Goal: Complete application form: Complete application form

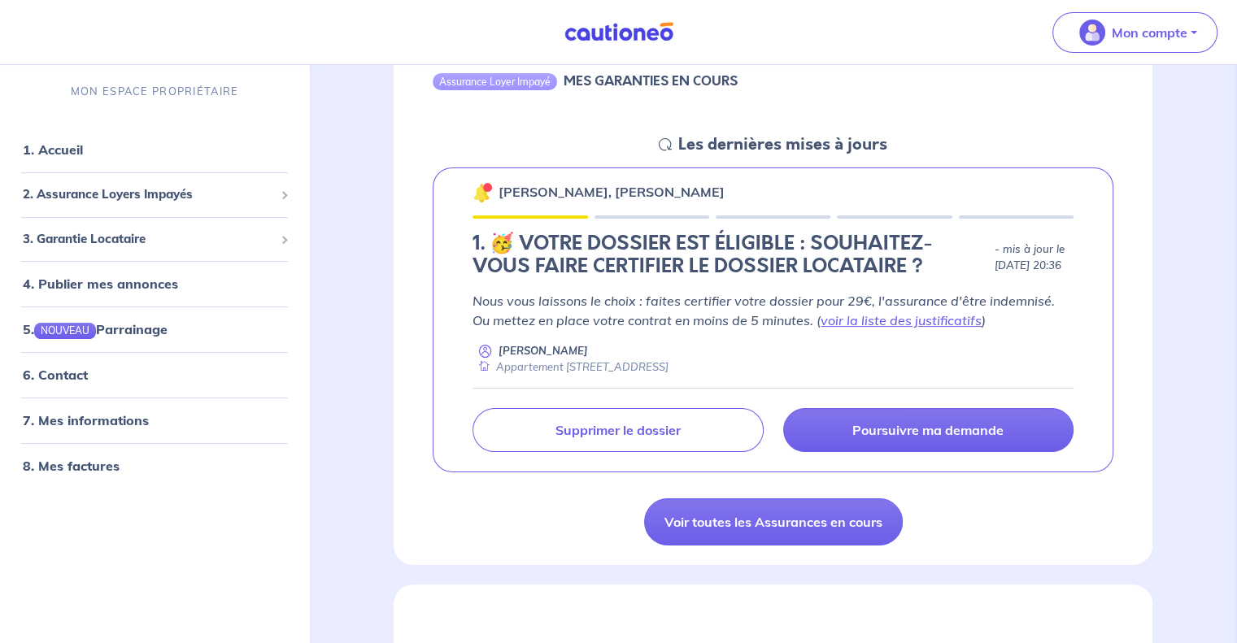
scroll to position [192, 0]
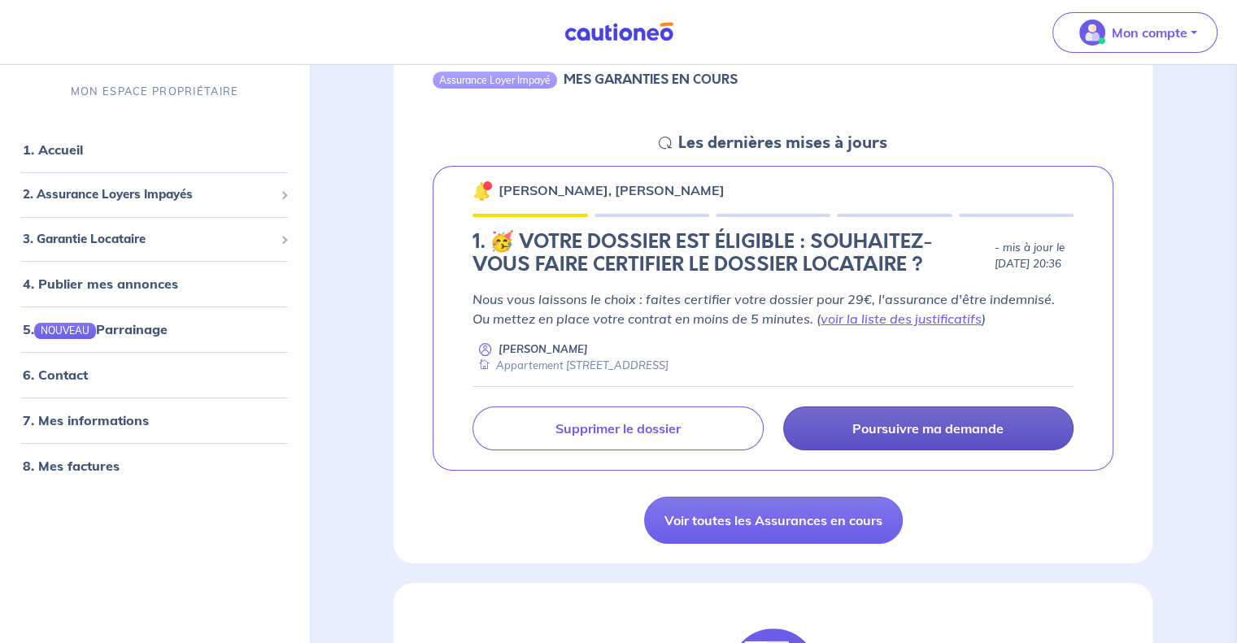
click at [952, 425] on p "Poursuivre ma demande" at bounding box center [927, 429] width 151 height 16
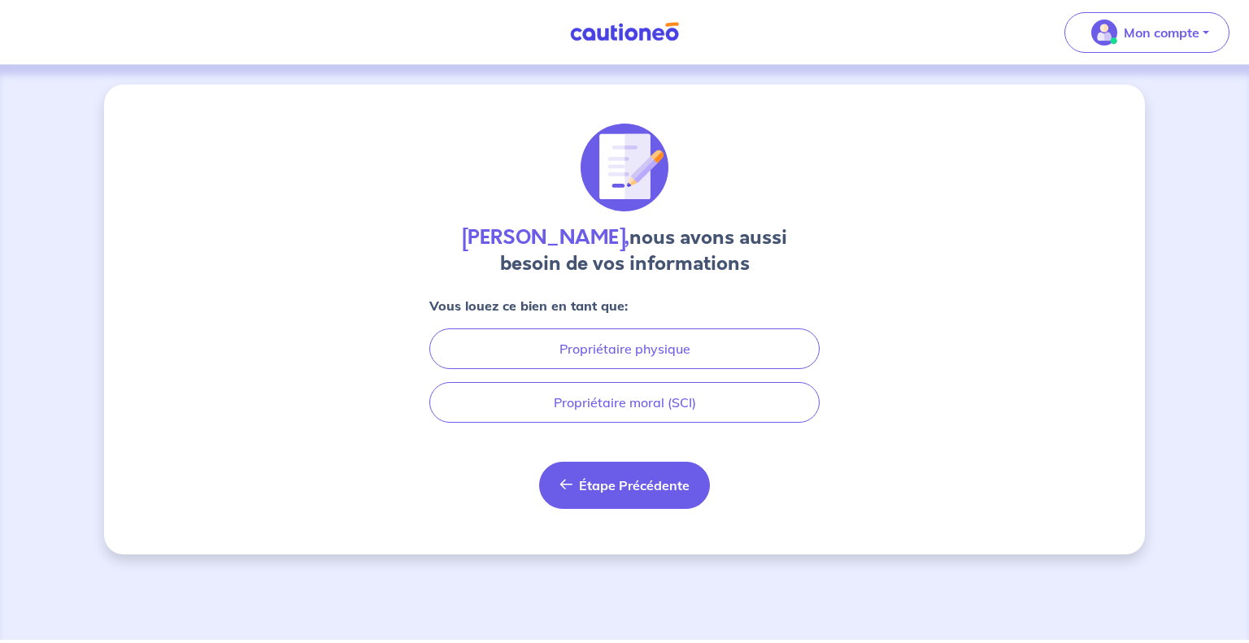
click at [628, 474] on button "Étape Précédente Précédent" at bounding box center [624, 485] width 171 height 47
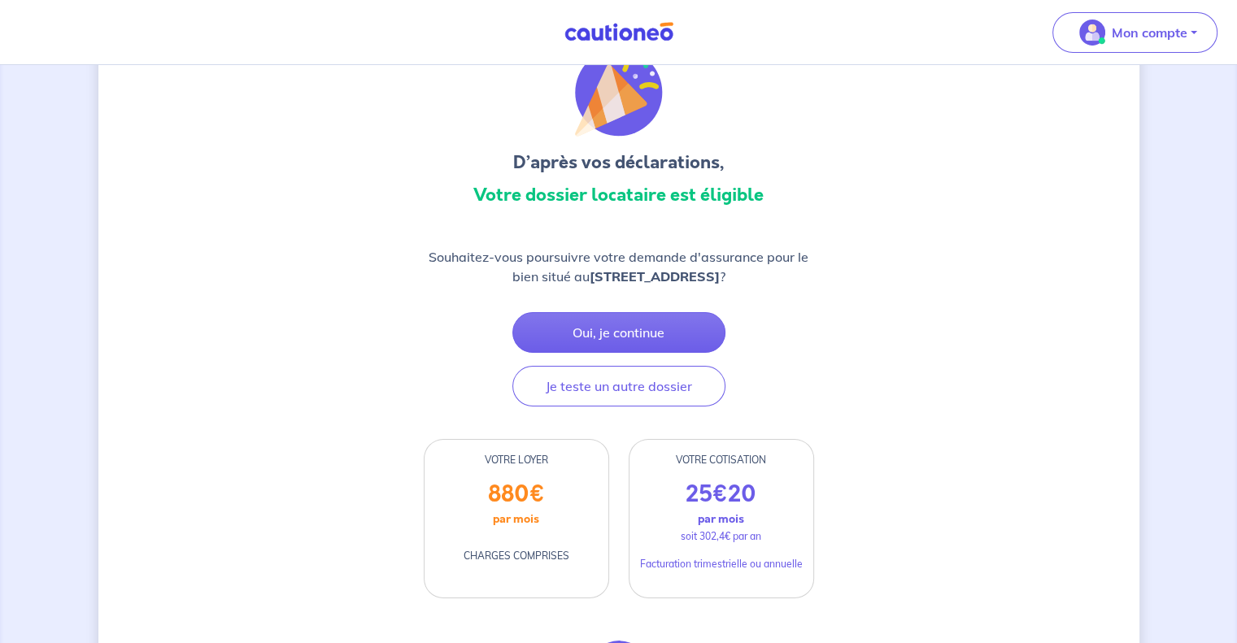
scroll to position [82, 0]
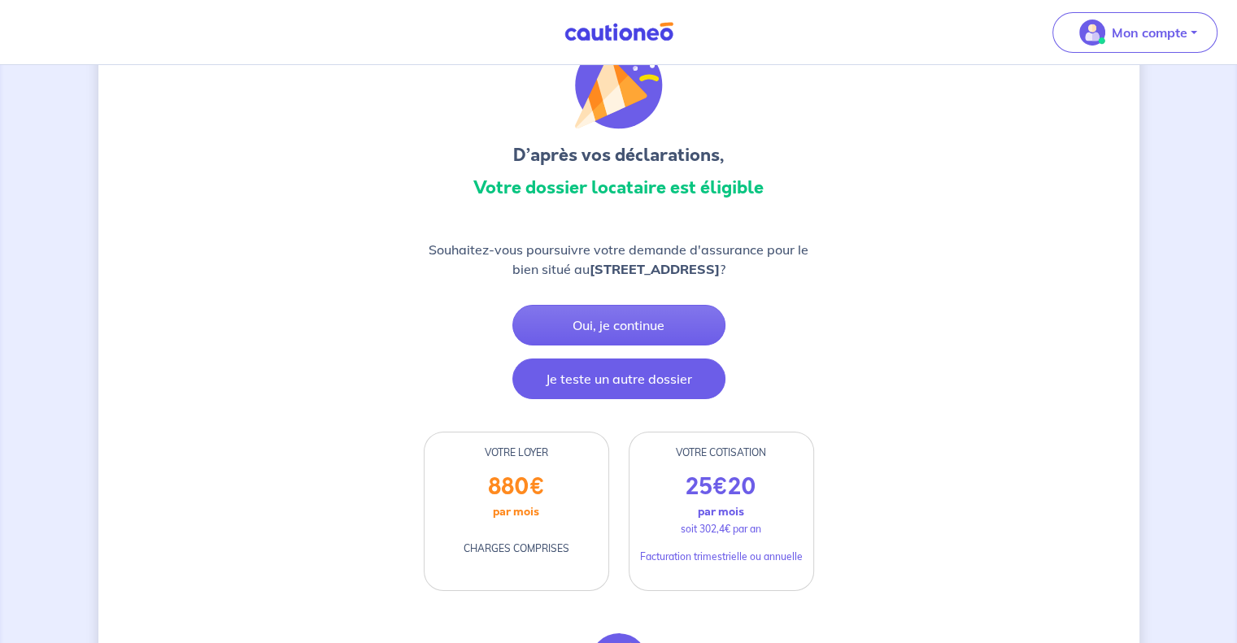
click at [608, 396] on button "Je teste un autre dossier" at bounding box center [618, 379] width 213 height 41
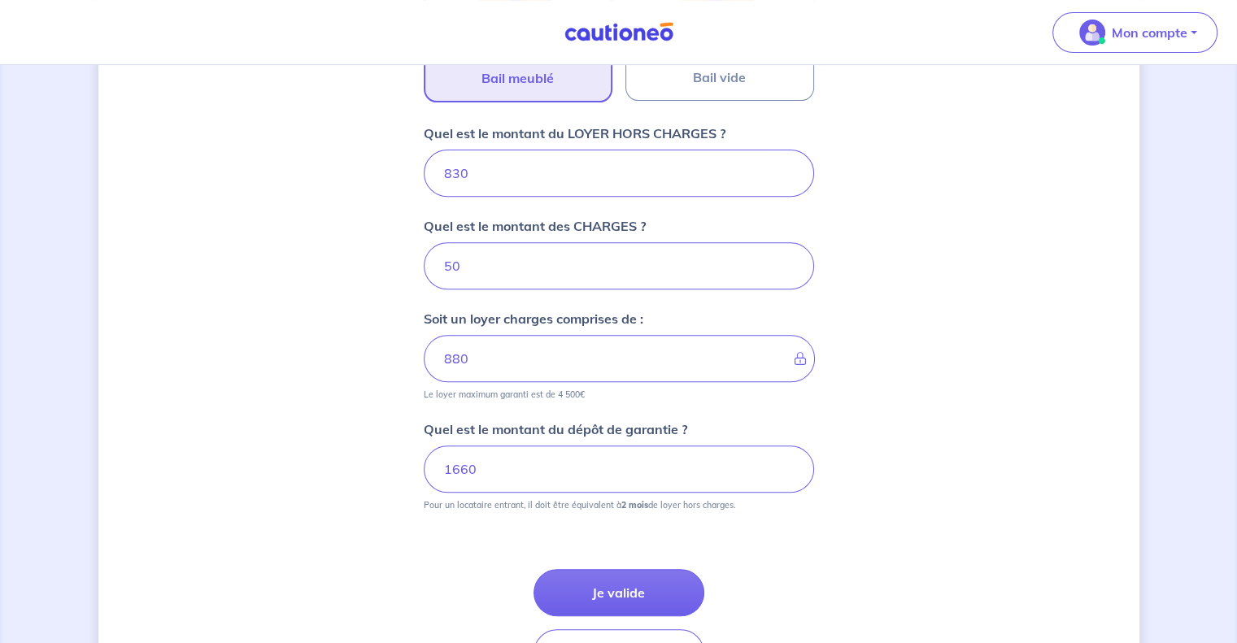
scroll to position [718, 0]
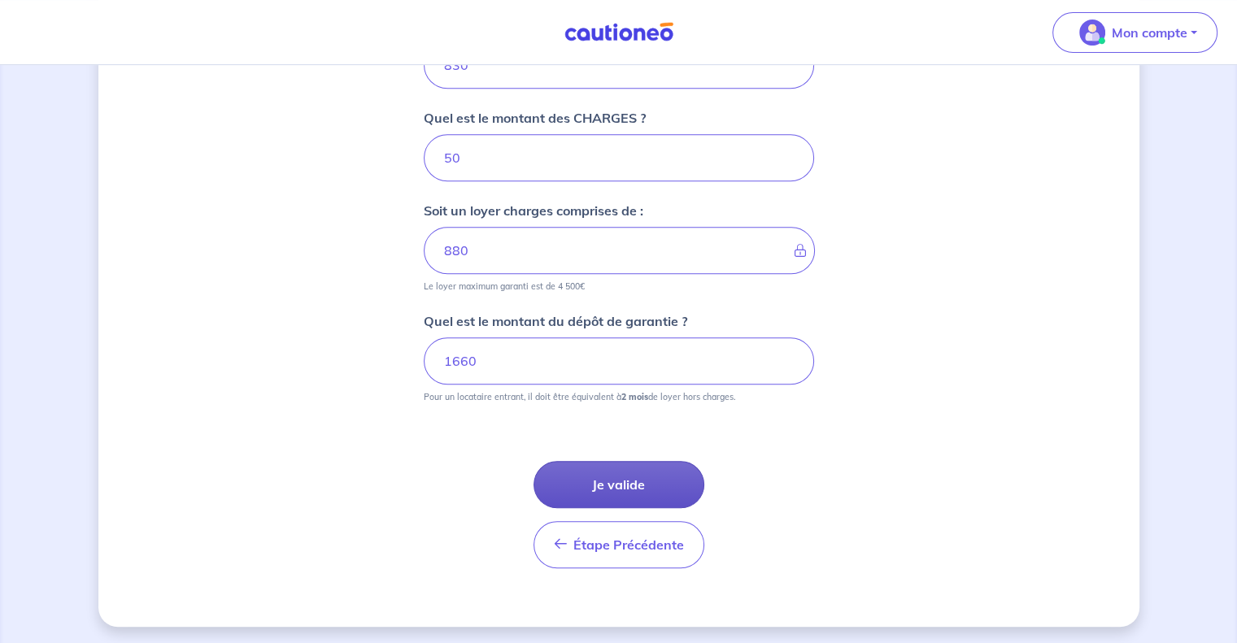
click at [647, 483] on button "Je valide" at bounding box center [619, 484] width 171 height 47
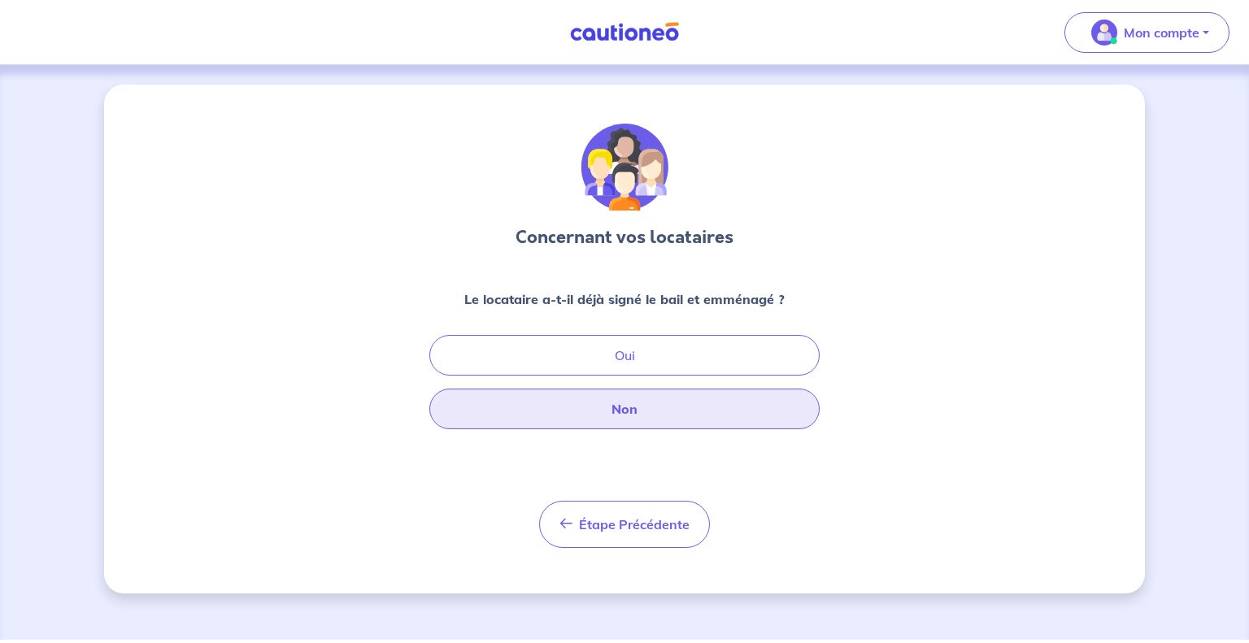
click at [618, 408] on button "Non" at bounding box center [624, 409] width 390 height 41
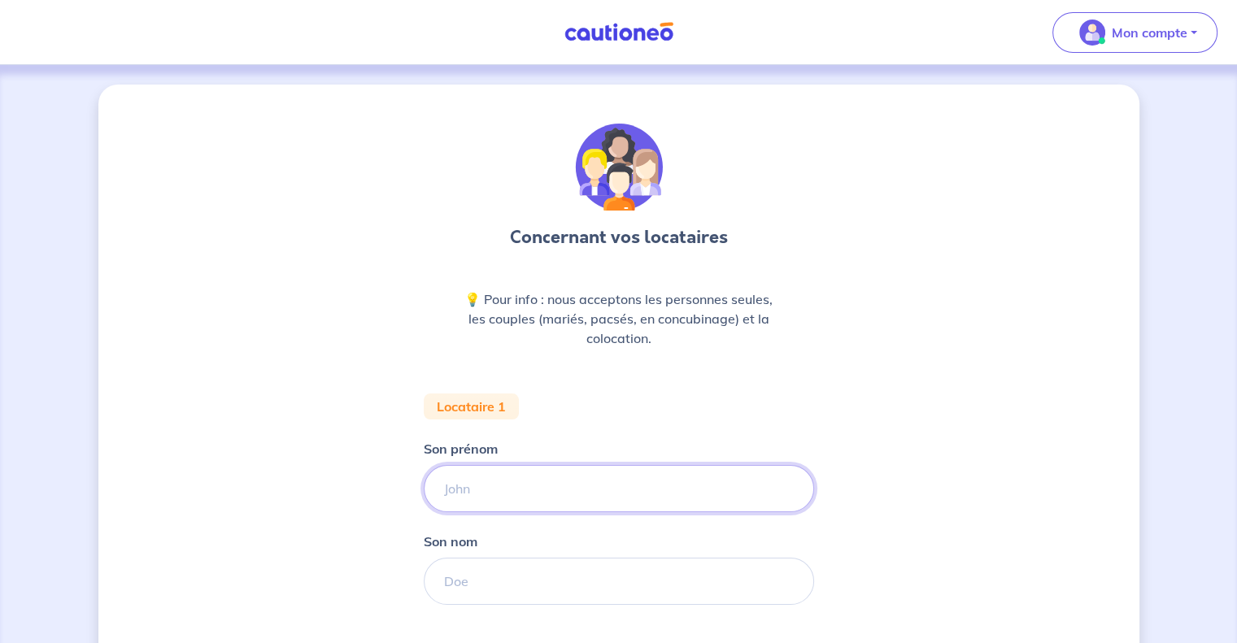
click at [546, 485] on input "Son prénom" at bounding box center [619, 488] width 390 height 47
type input "[PERSON_NAME]"
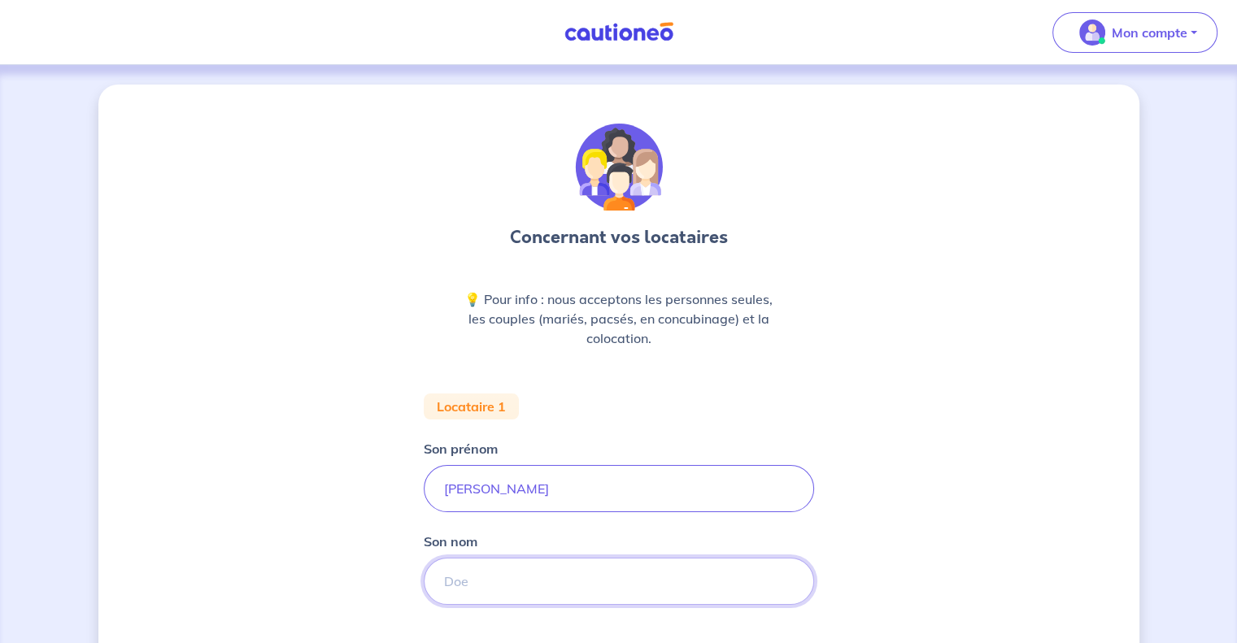
click at [555, 598] on input "Son nom" at bounding box center [619, 581] width 390 height 47
type input "Huot"
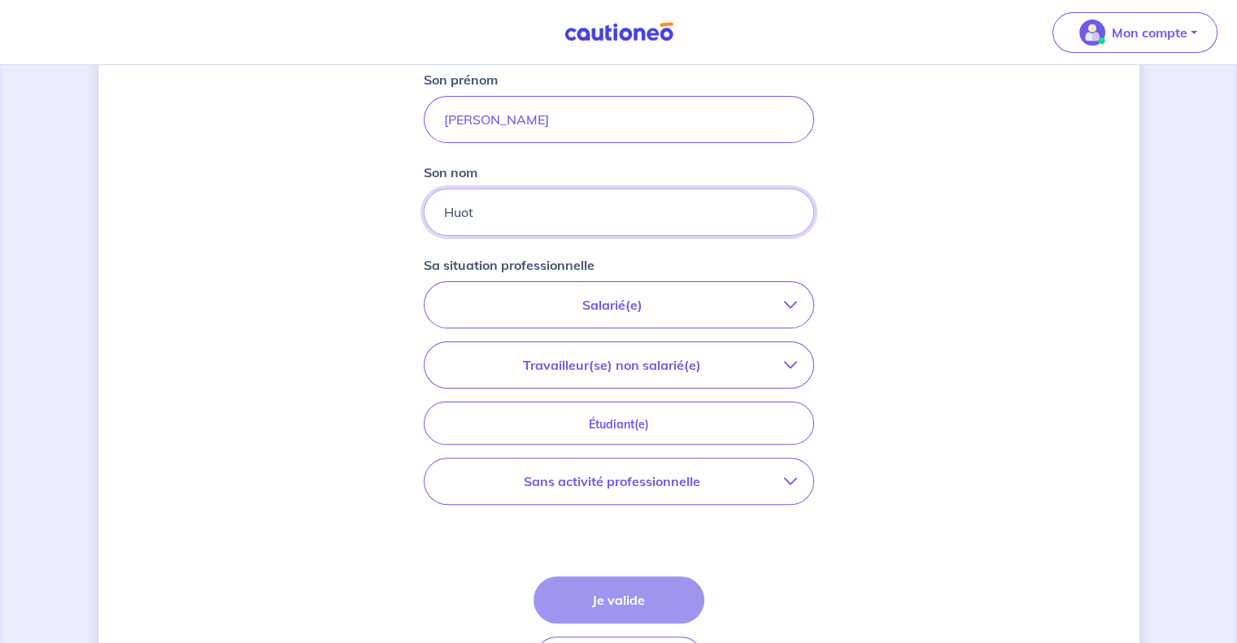
scroll to position [370, 0]
click at [789, 294] on button "Salarié(e)" at bounding box center [619, 304] width 389 height 46
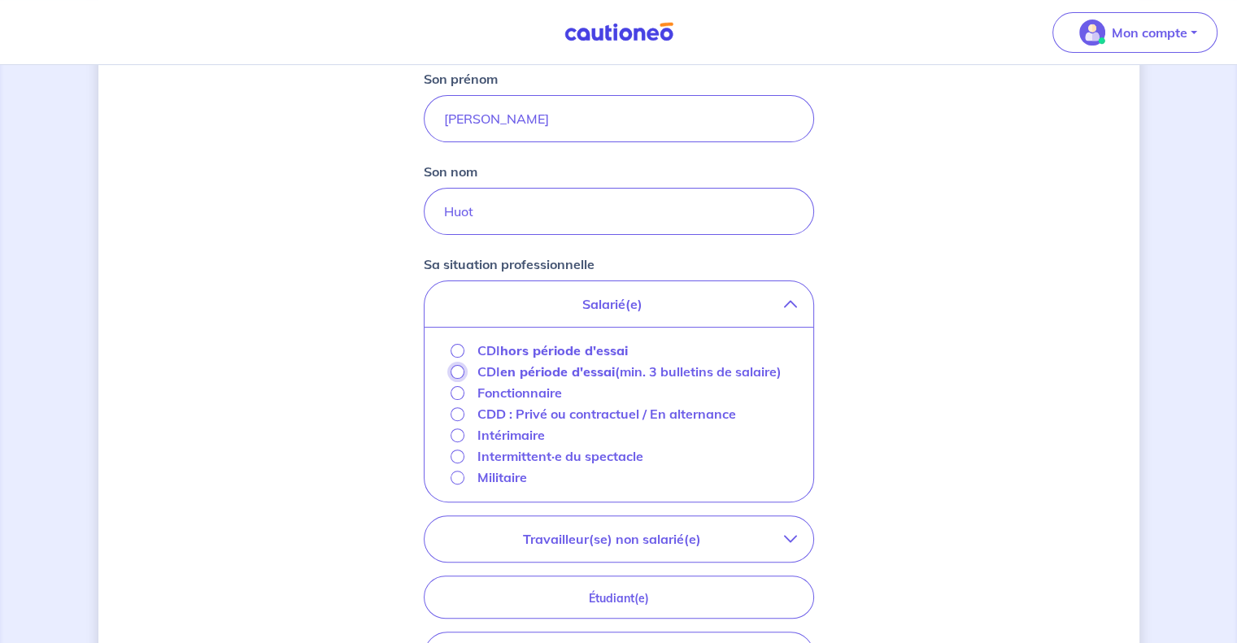
click at [458, 372] on input "CDI en période d'essai (min. 3 bulletins de salaire)" at bounding box center [458, 372] width 14 height 14
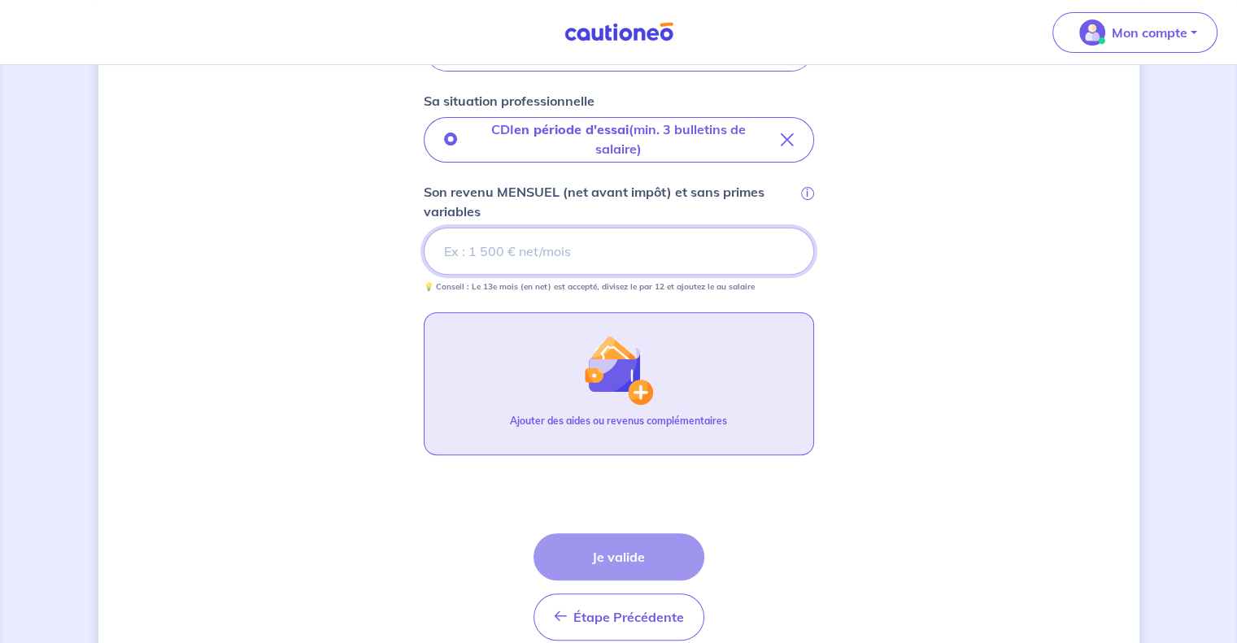
scroll to position [607, 0]
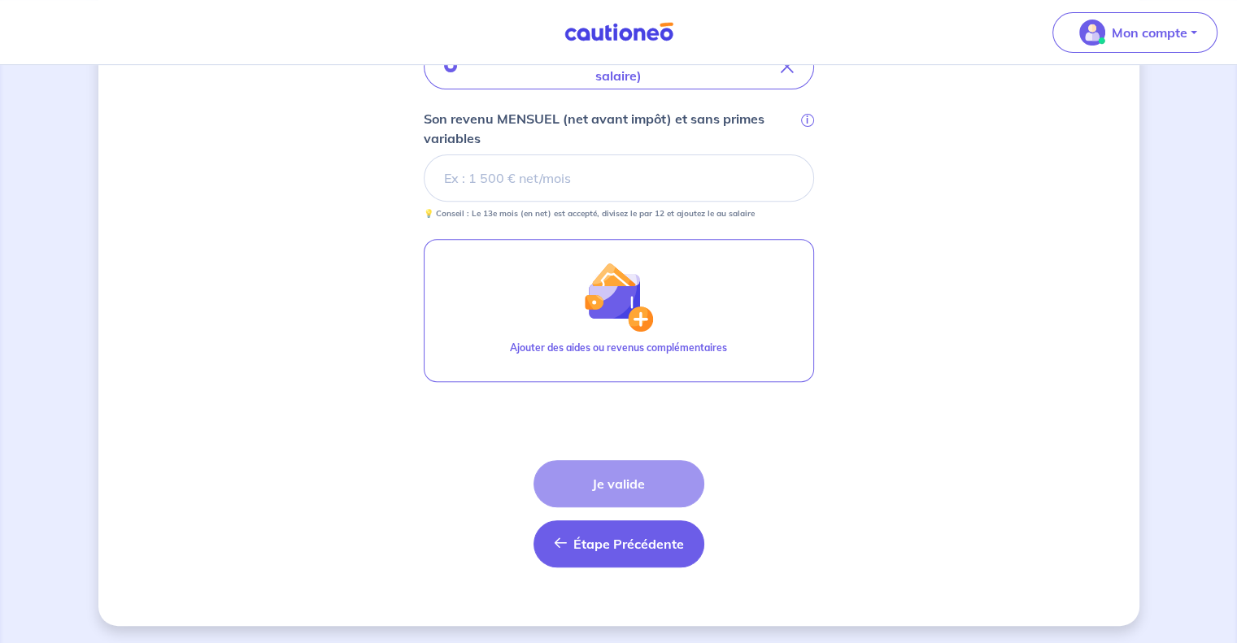
click at [608, 545] on span "Étape Précédente" at bounding box center [628, 544] width 111 height 16
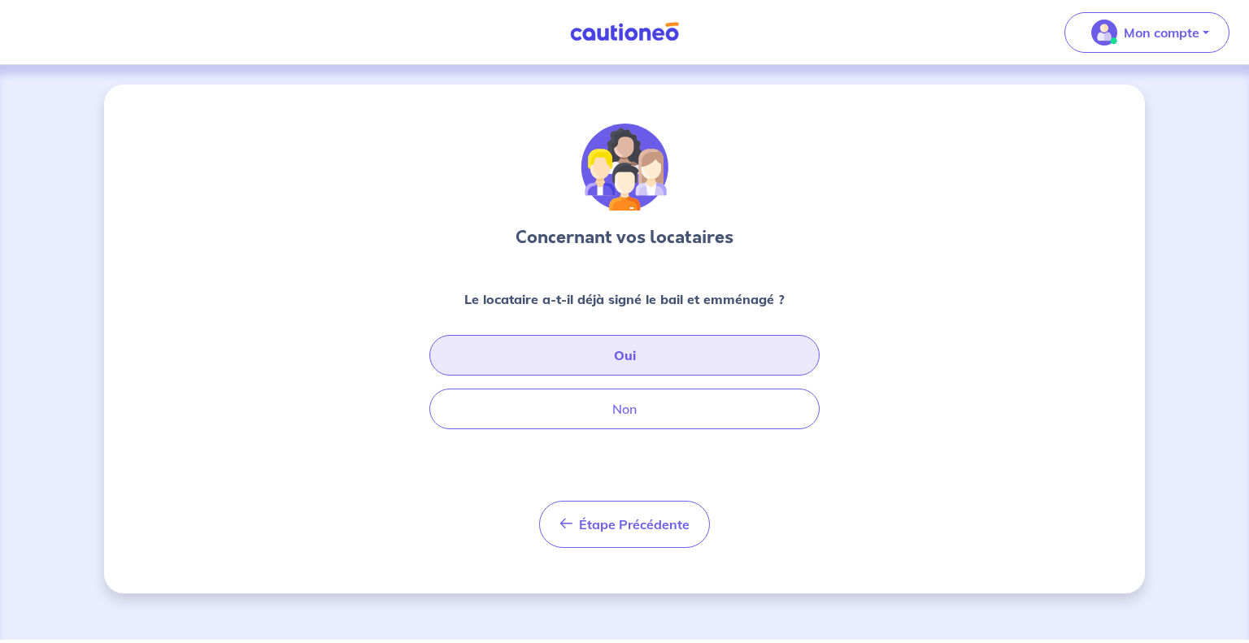
click at [616, 361] on button "Oui" at bounding box center [624, 355] width 390 height 41
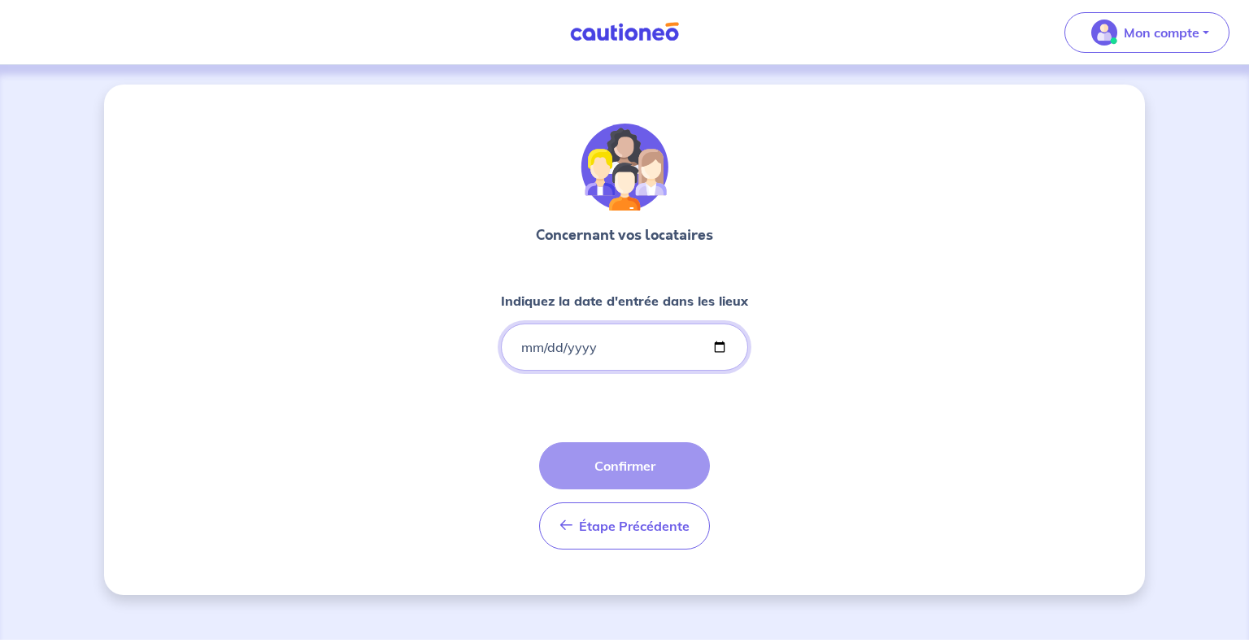
click at [604, 353] on input "Indiquez la date d'entrée dans les lieux" at bounding box center [624, 347] width 247 height 47
click at [722, 351] on input "Indiquez la date d'entrée dans les lieux" at bounding box center [624, 347] width 247 height 47
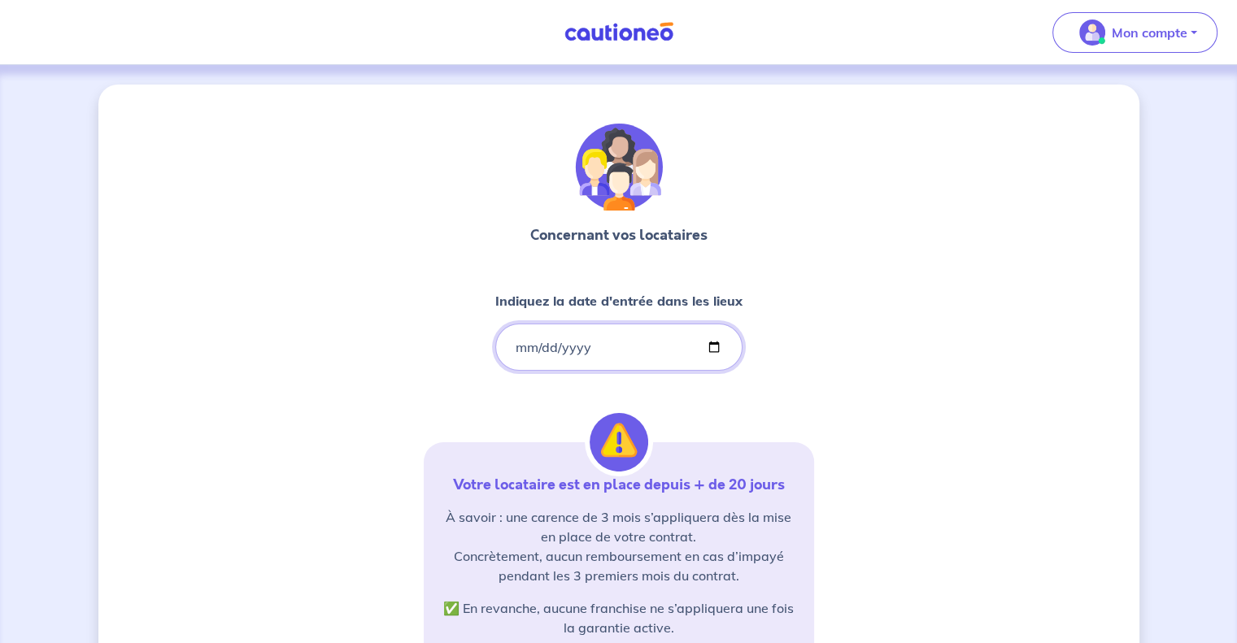
type input "[DATE]"
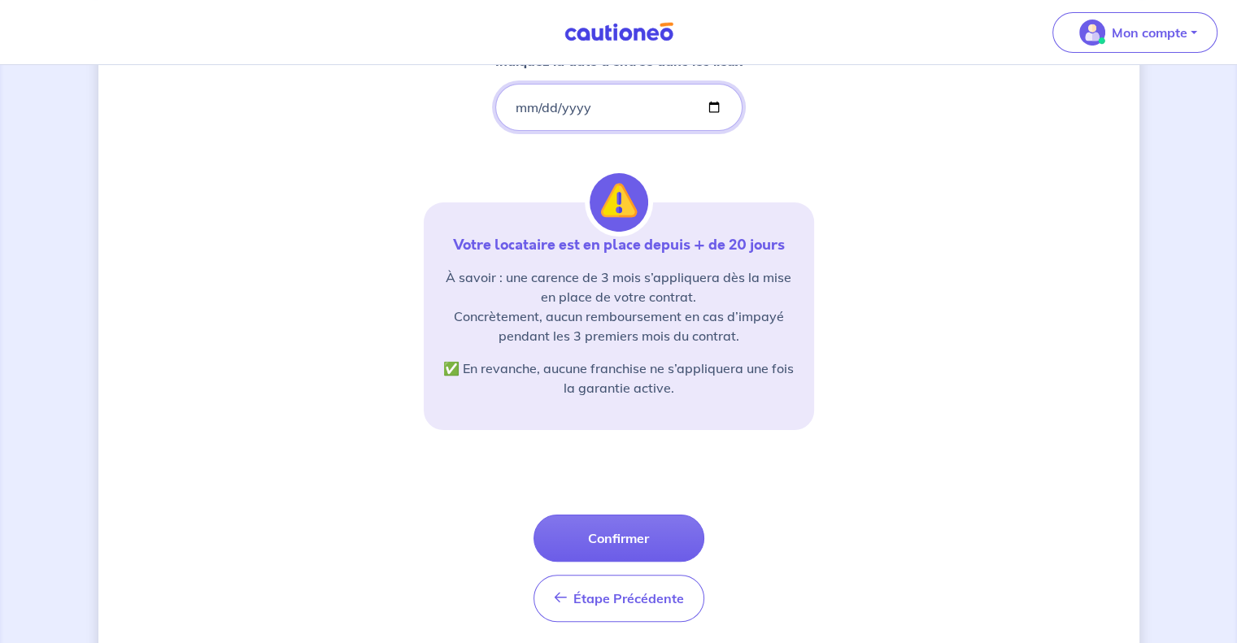
scroll to position [259, 0]
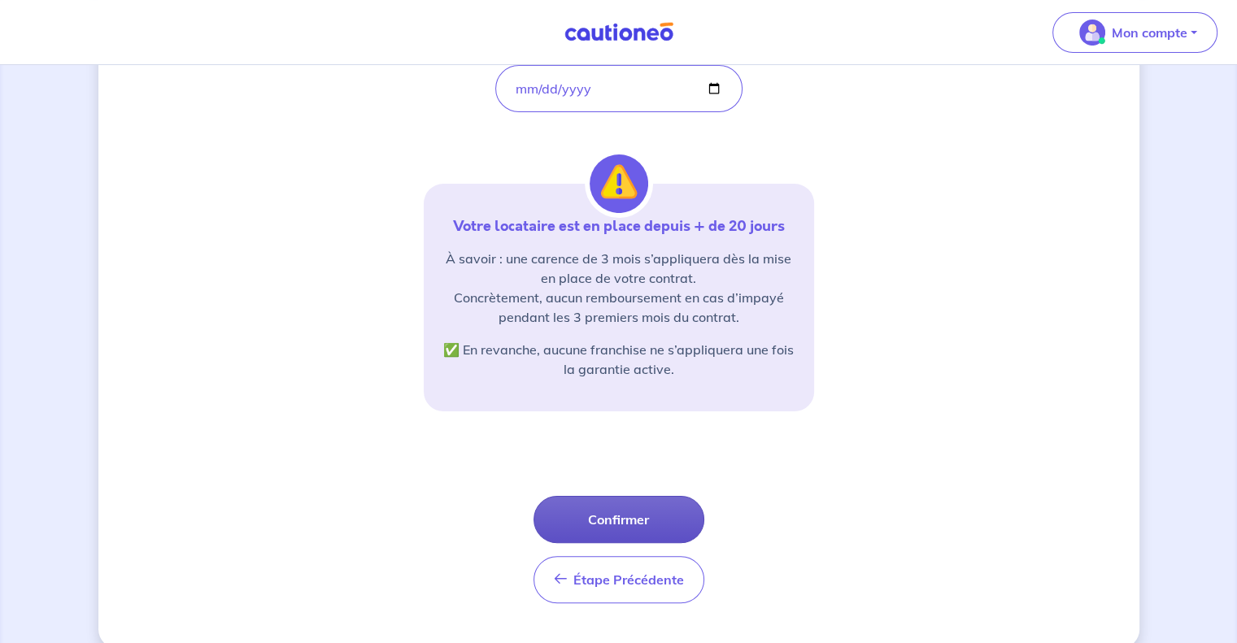
click at [662, 515] on button "Confirmer" at bounding box center [619, 519] width 171 height 47
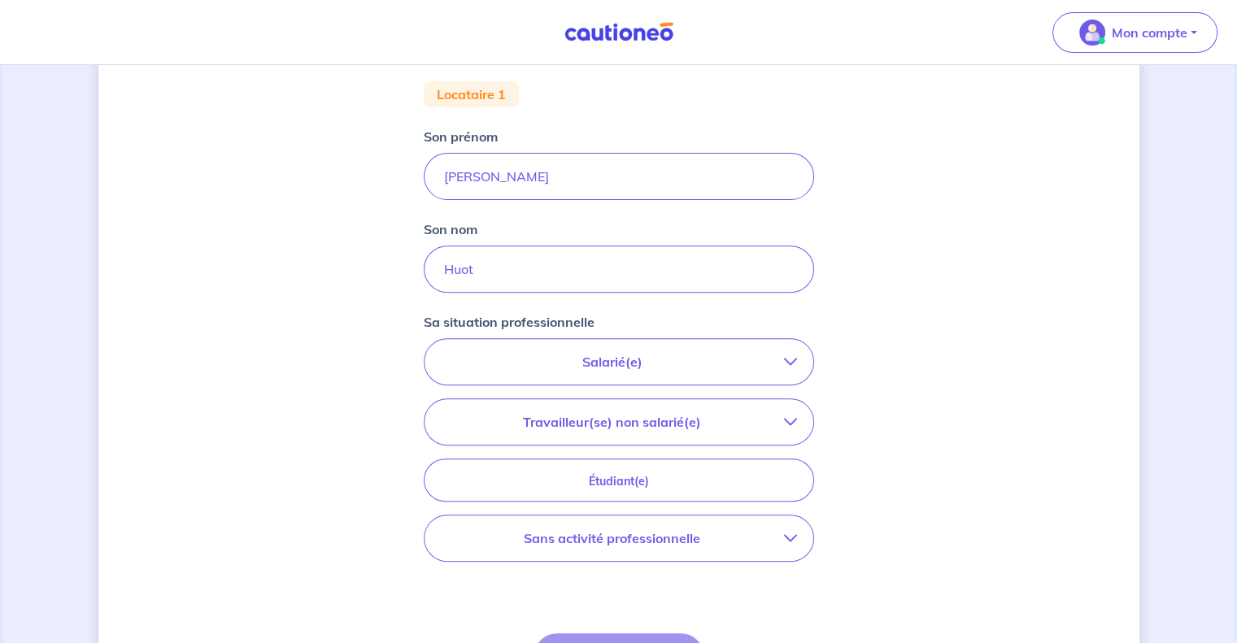
scroll to position [534, 0]
click at [794, 364] on icon "button" at bounding box center [790, 361] width 13 height 13
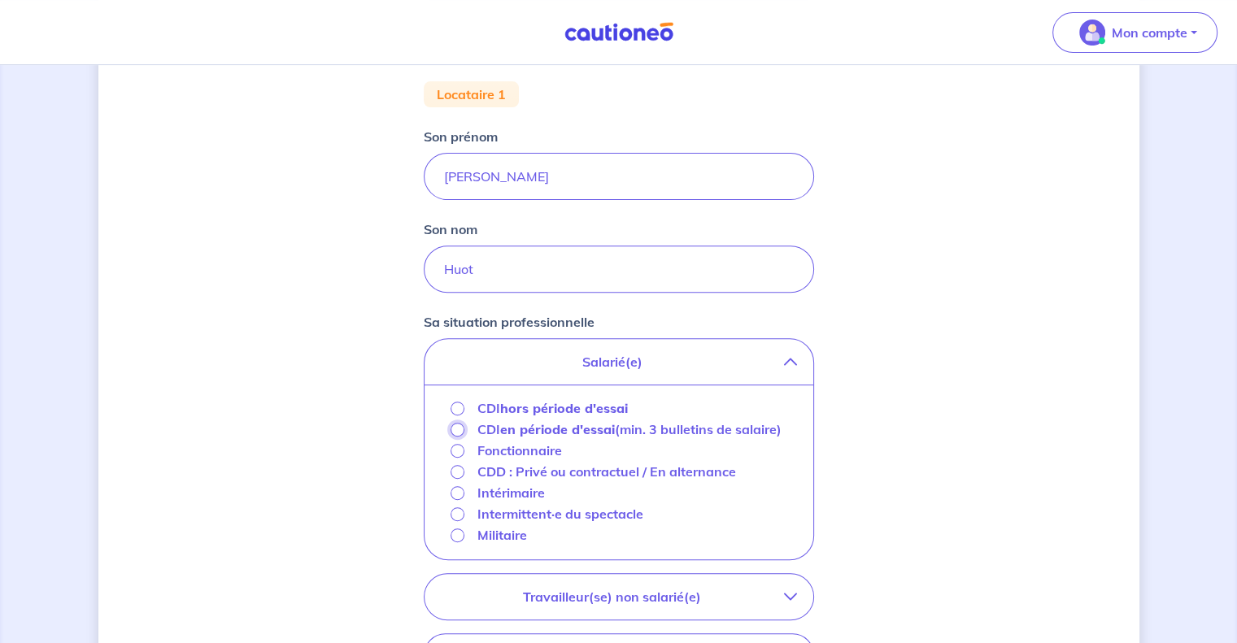
click at [452, 432] on input "CDI en période d'essai (min. 3 bulletins de salaire)" at bounding box center [458, 430] width 14 height 14
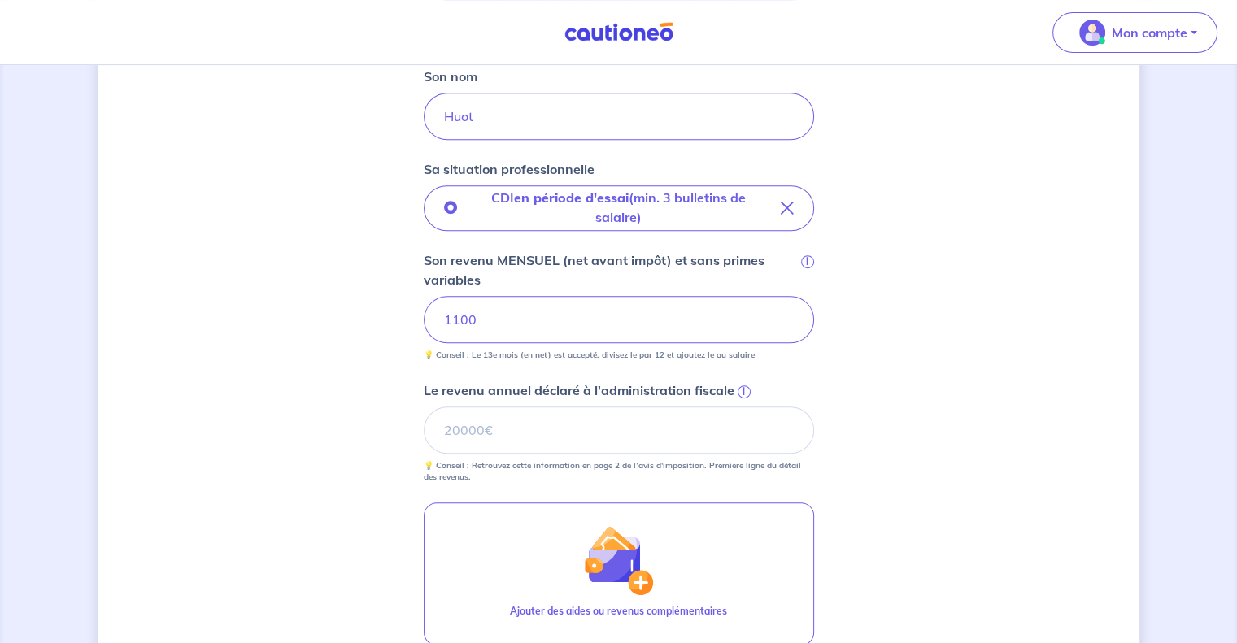
scroll to position [687, 0]
click at [449, 314] on input "1100" at bounding box center [619, 319] width 390 height 47
click at [567, 441] on input "Le revenu annuel déclaré à l'administration fiscale i" at bounding box center [619, 430] width 390 height 47
type input "16741"
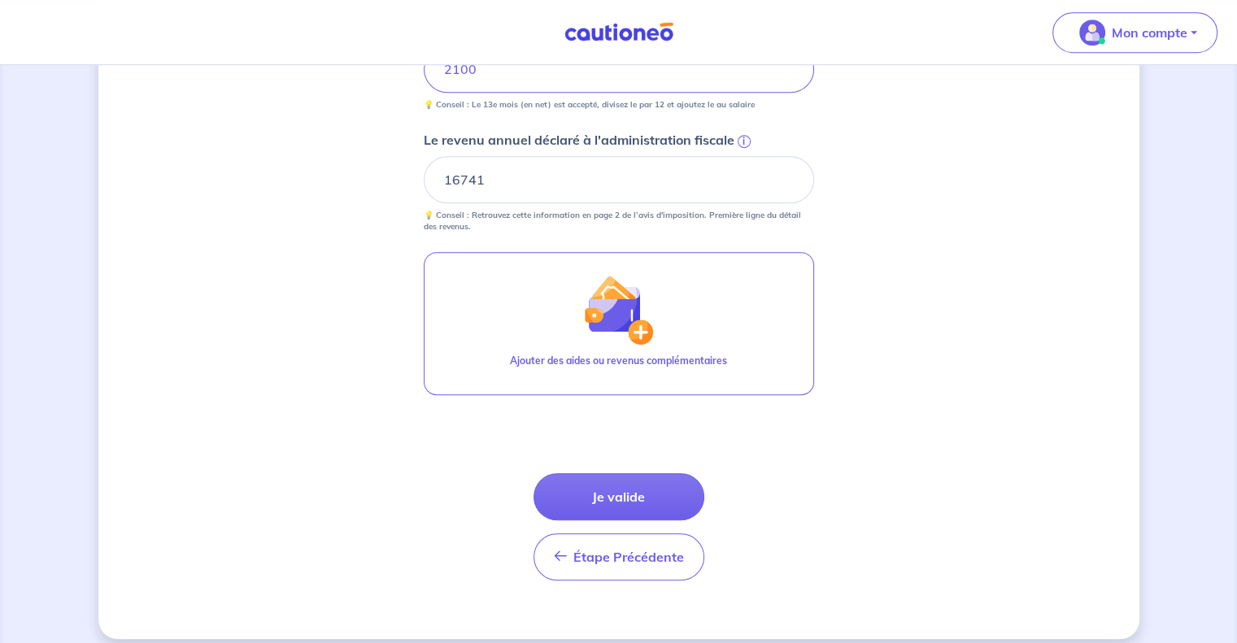
scroll to position [950, 0]
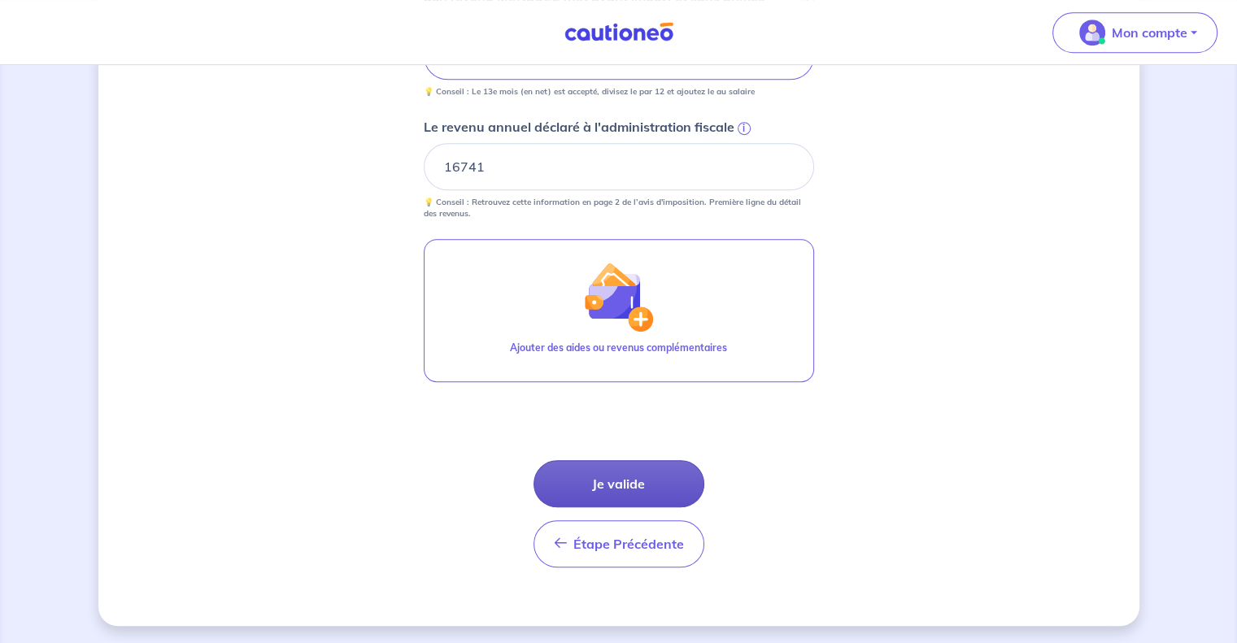
click at [629, 476] on button "Je valide" at bounding box center [619, 483] width 171 height 47
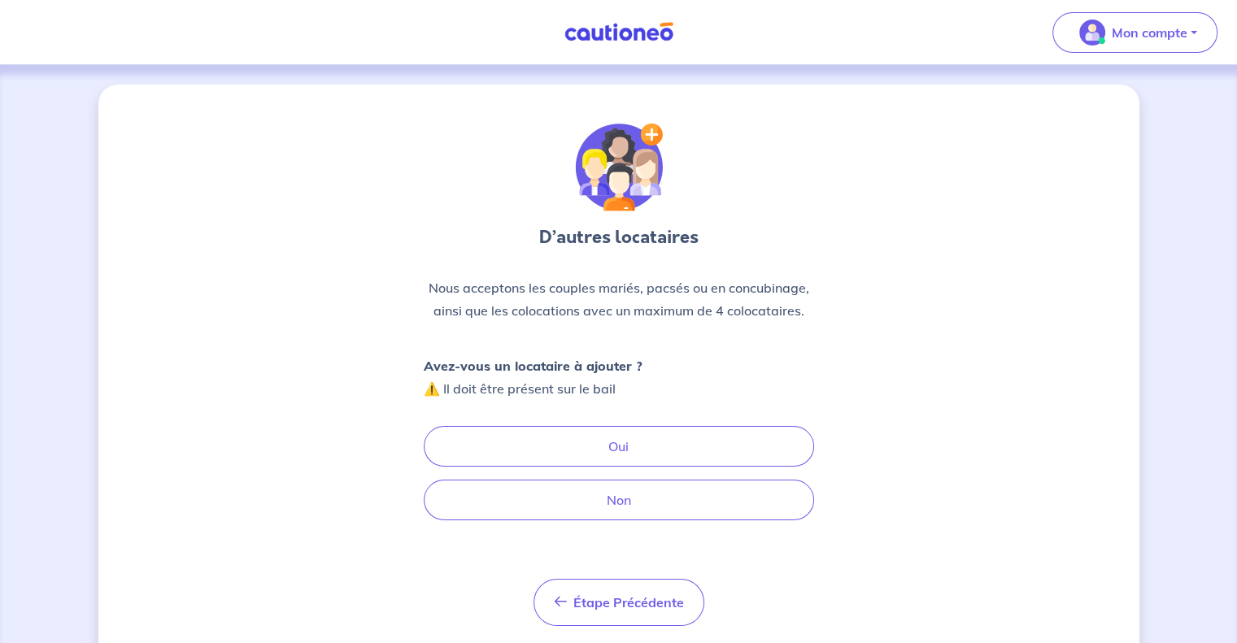
scroll to position [46, 0]
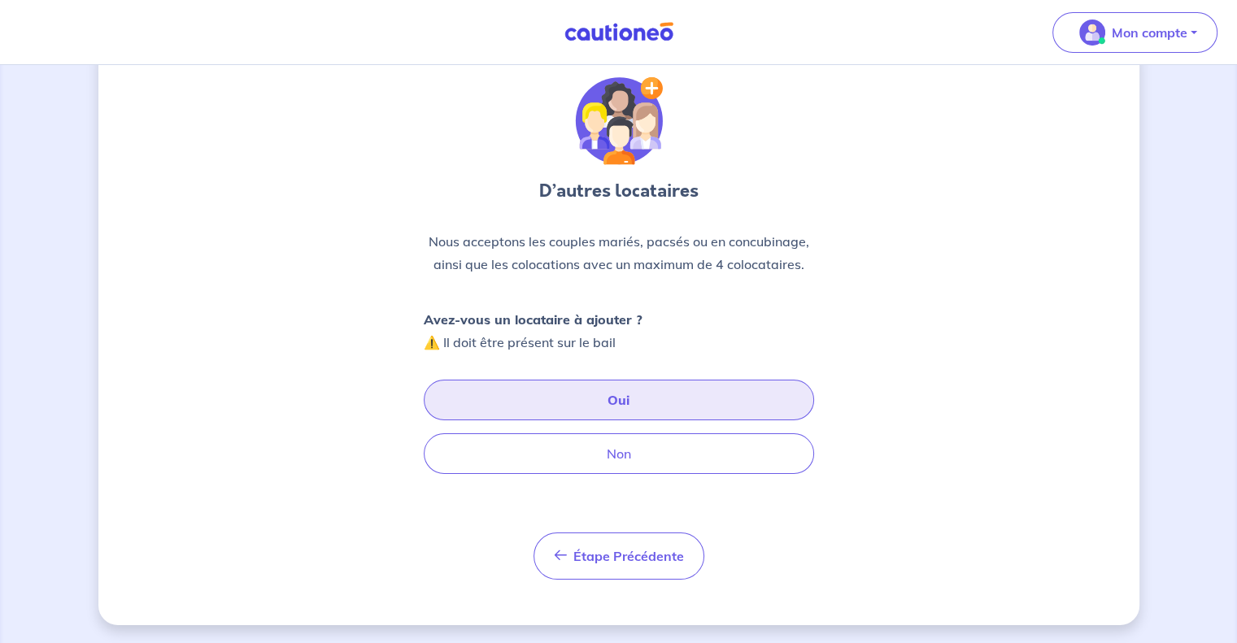
click at [621, 403] on button "Oui" at bounding box center [619, 400] width 390 height 41
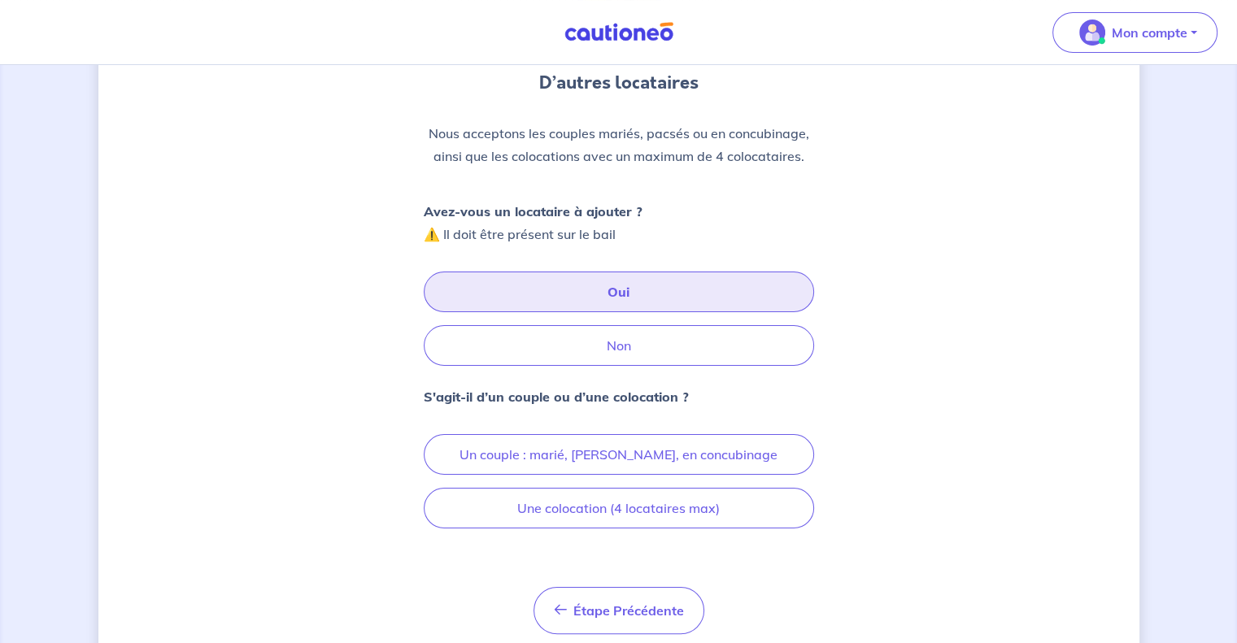
scroll to position [208, 0]
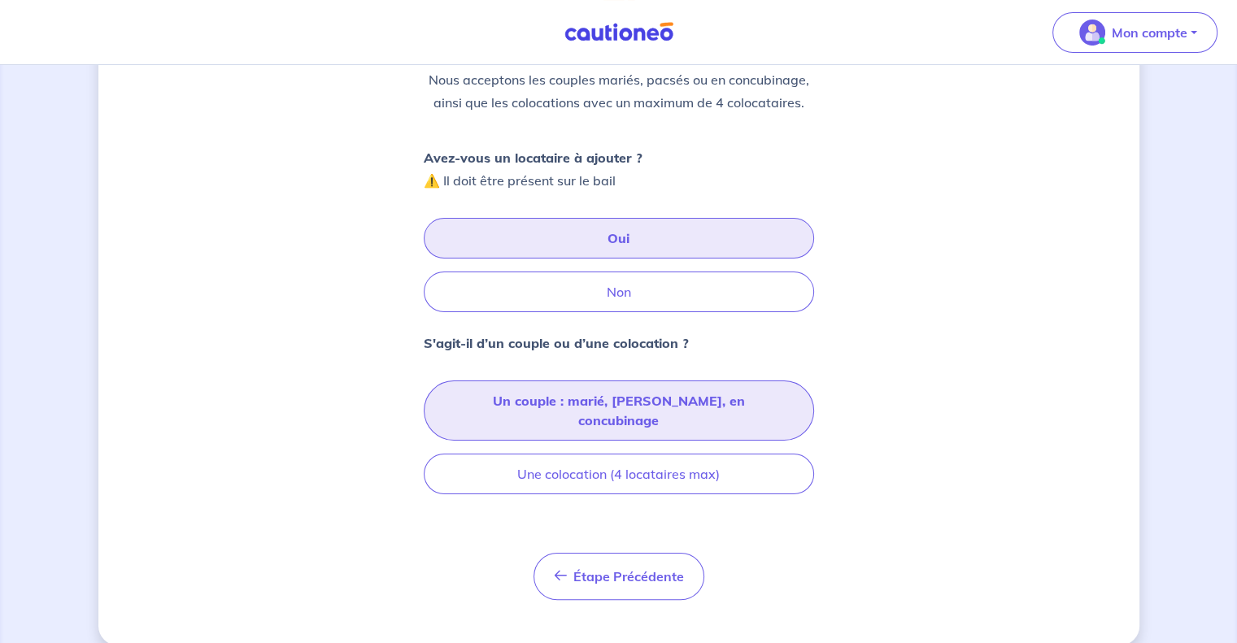
click at [661, 397] on button "Un couple : marié, [PERSON_NAME], en concubinage" at bounding box center [619, 411] width 390 height 60
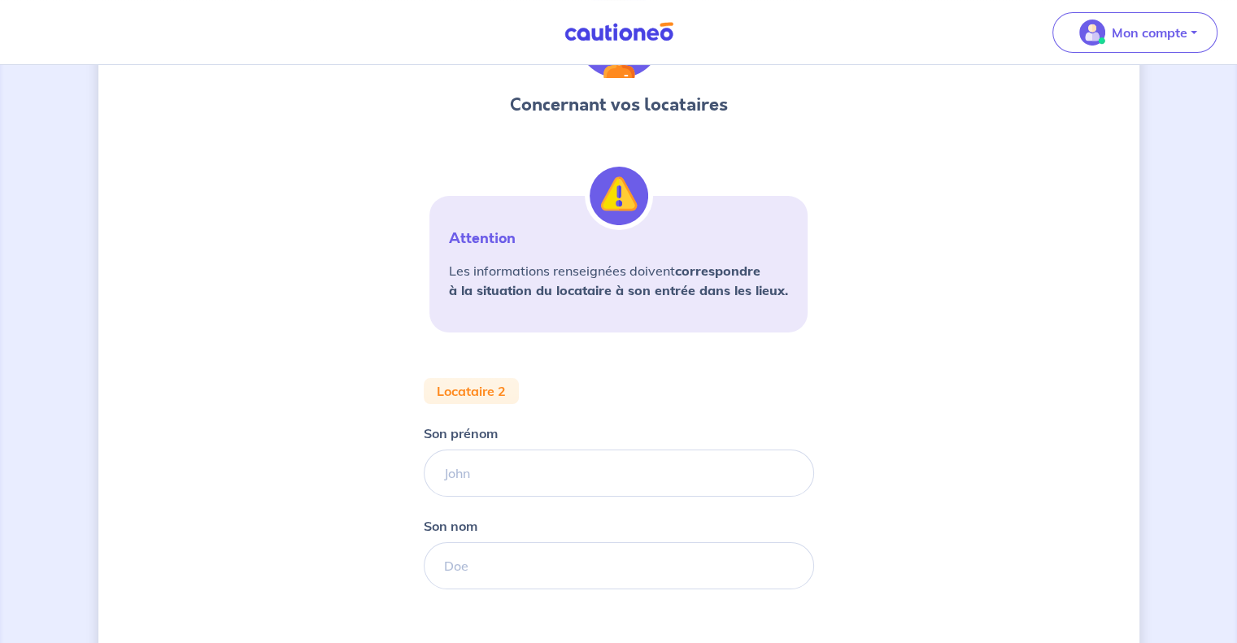
scroll to position [133, 0]
click at [517, 469] on input "Son prénom" at bounding box center [619, 472] width 390 height 47
type input "Matisse"
click at [542, 548] on input "Son nom" at bounding box center [619, 565] width 390 height 47
type input "Potiron"
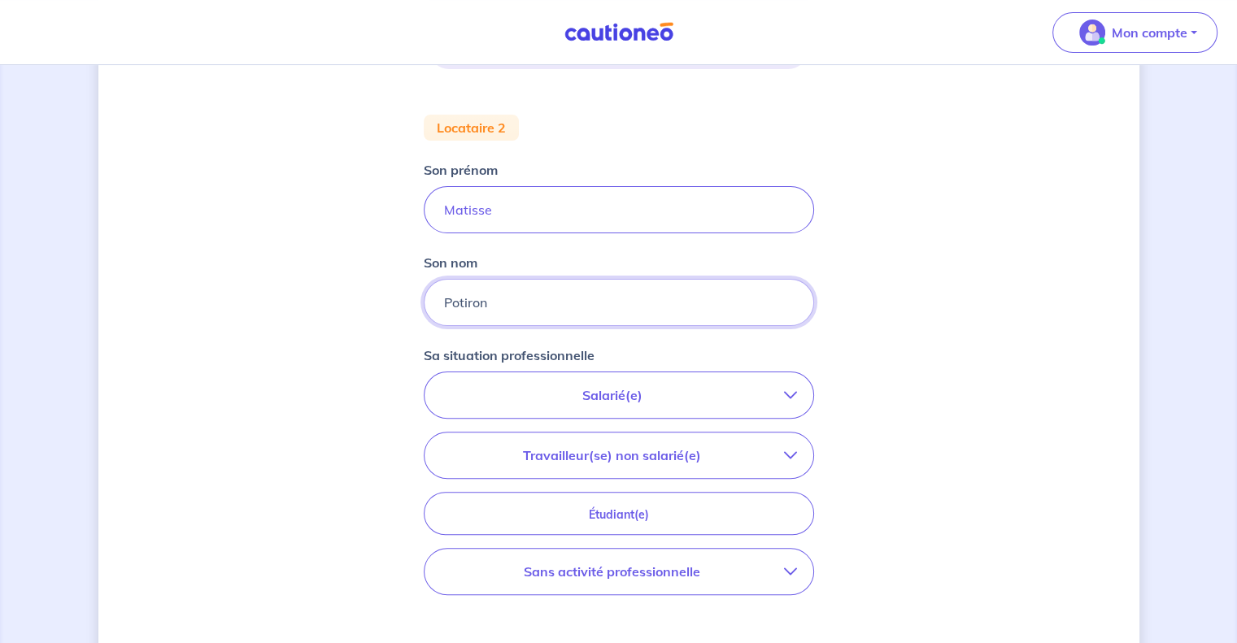
scroll to position [397, 0]
click at [630, 401] on p "Salarié(e)" at bounding box center [612, 395] width 343 height 20
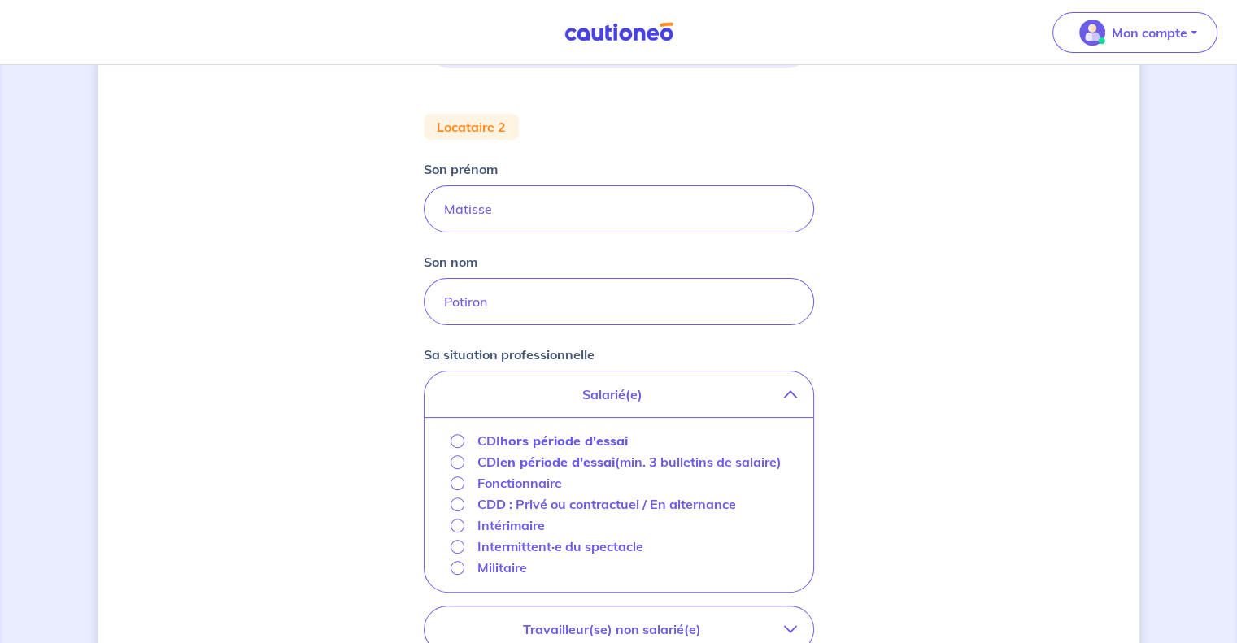
click at [568, 438] on strong "hors période d'essai" at bounding box center [564, 441] width 128 height 16
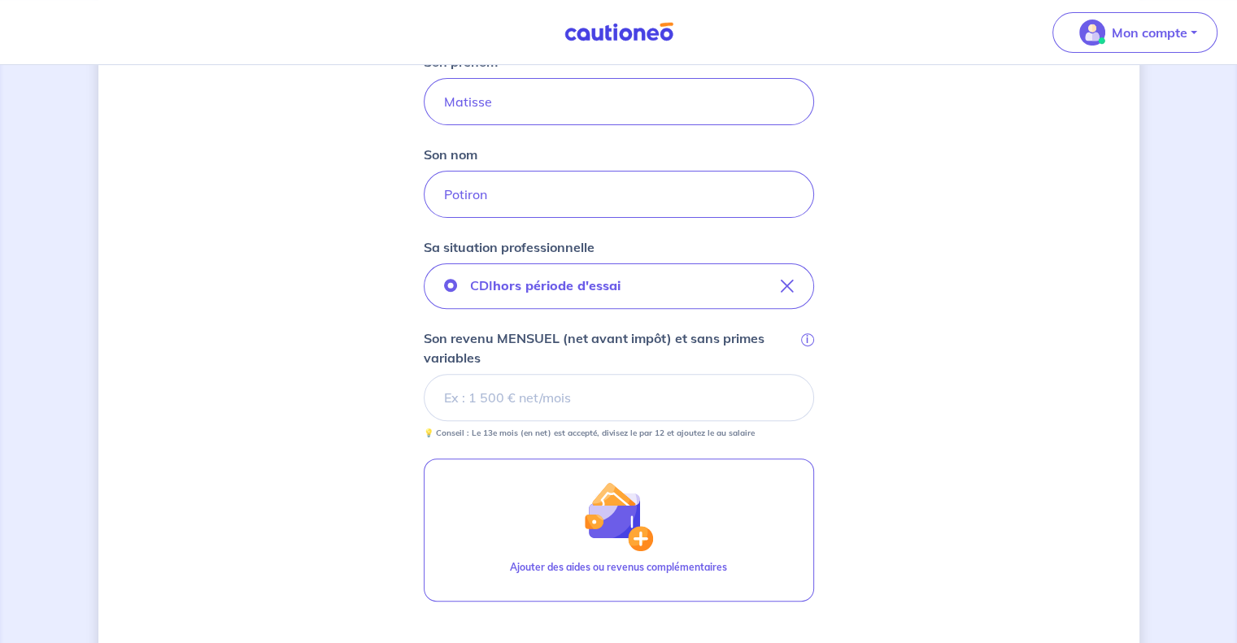
scroll to position [519, 0]
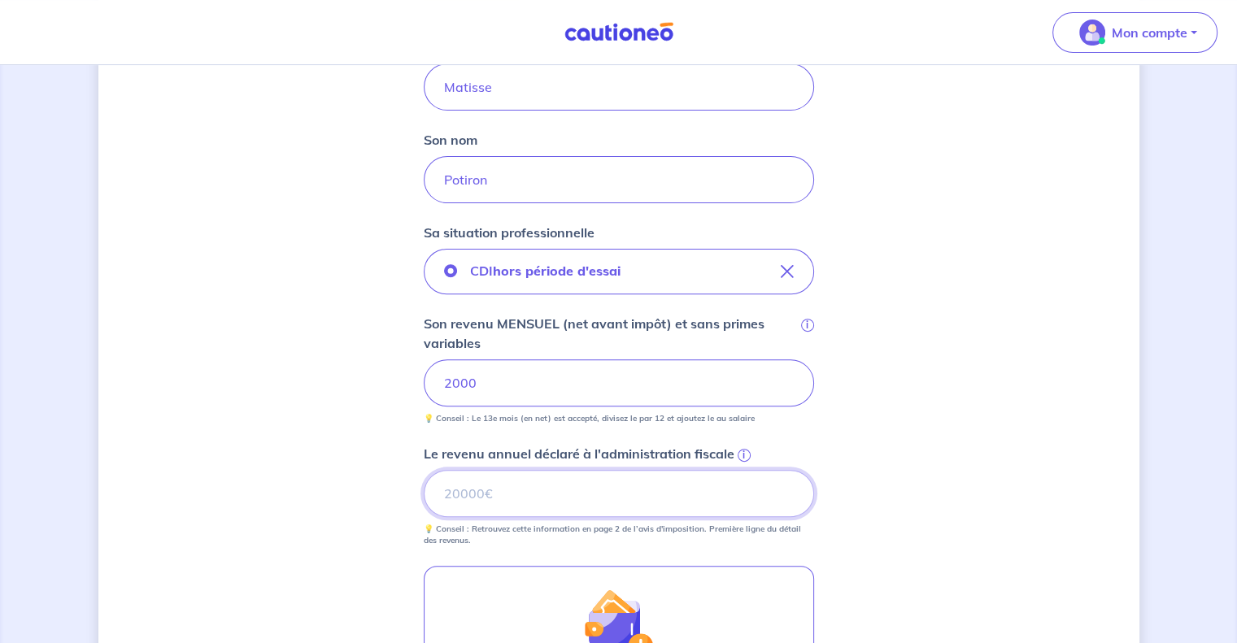
click at [555, 497] on input "Le revenu annuel déclaré à l'administration fiscale i" at bounding box center [619, 493] width 390 height 47
type input "0"
click at [988, 499] on div "Concernant vos locataires Attention Les informations renseignées doivent corres…" at bounding box center [618, 260] width 1041 height 1388
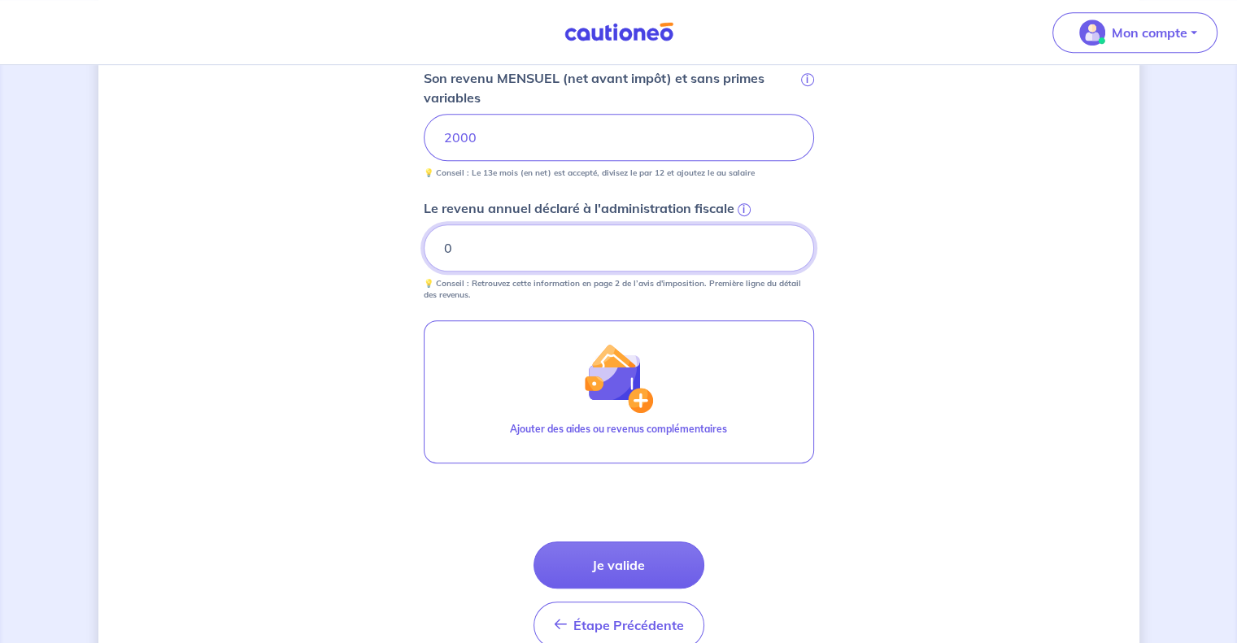
scroll to position [846, 0]
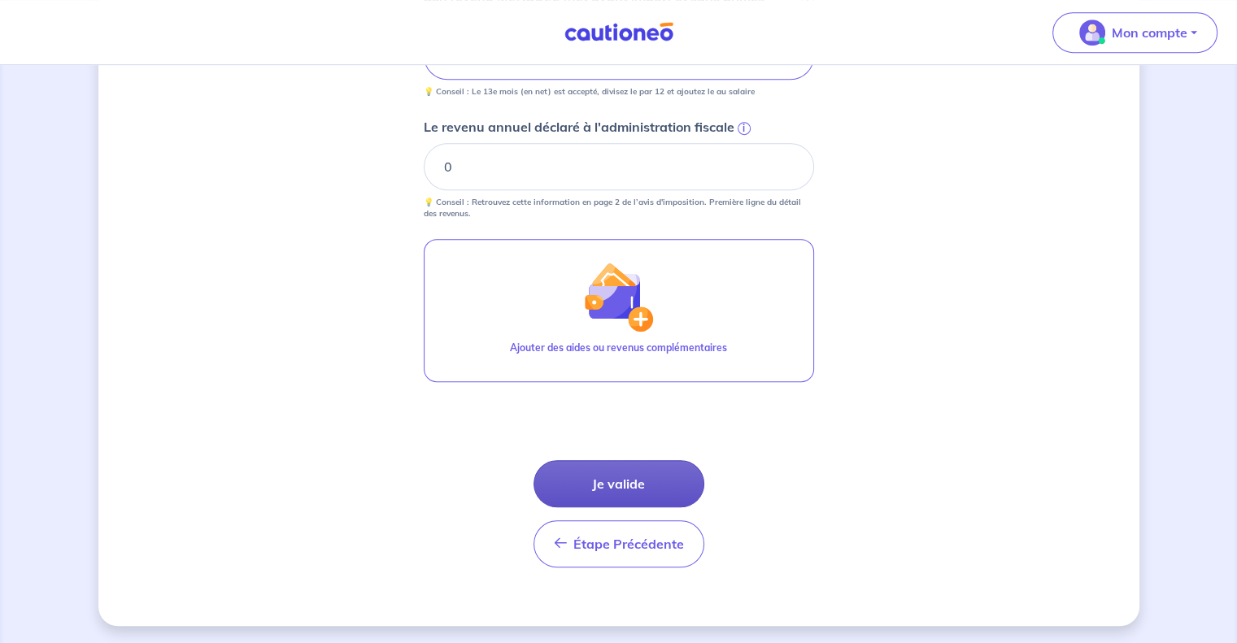
click at [647, 484] on button "Je valide" at bounding box center [619, 483] width 171 height 47
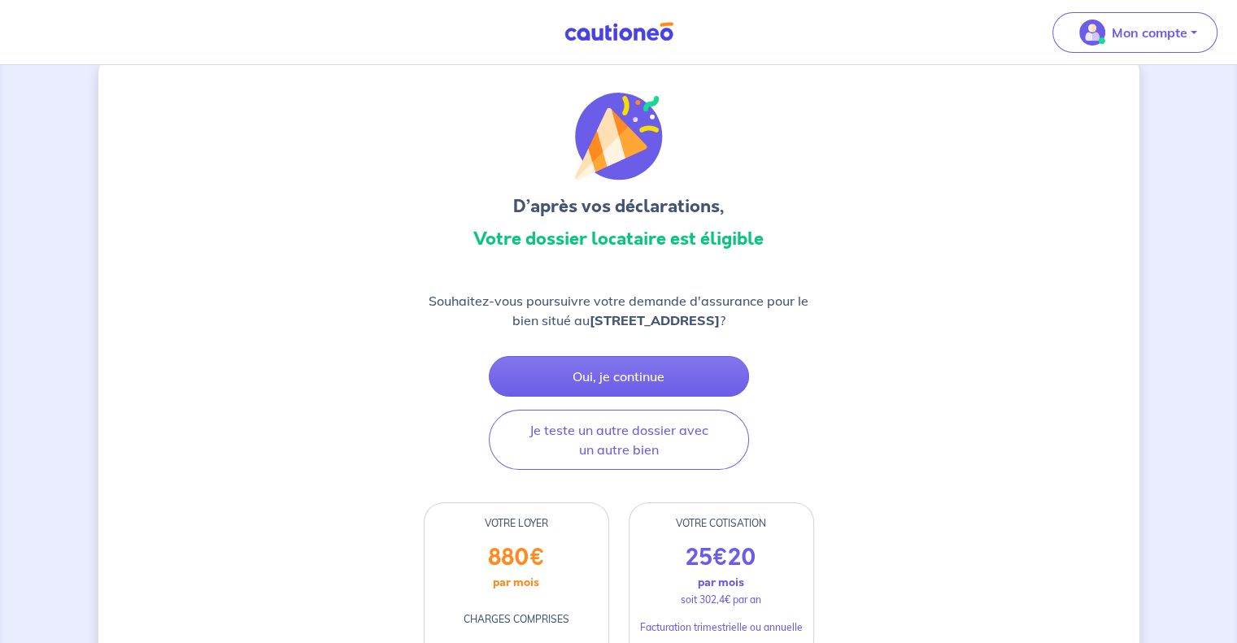
scroll to position [32, 0]
click at [996, 430] on div "D’après vos déclarations, Votre dossier locataire est éligible Souhaitez-vous p…" at bounding box center [618, 507] width 1041 height 909
